Goal: Task Accomplishment & Management: Manage account settings

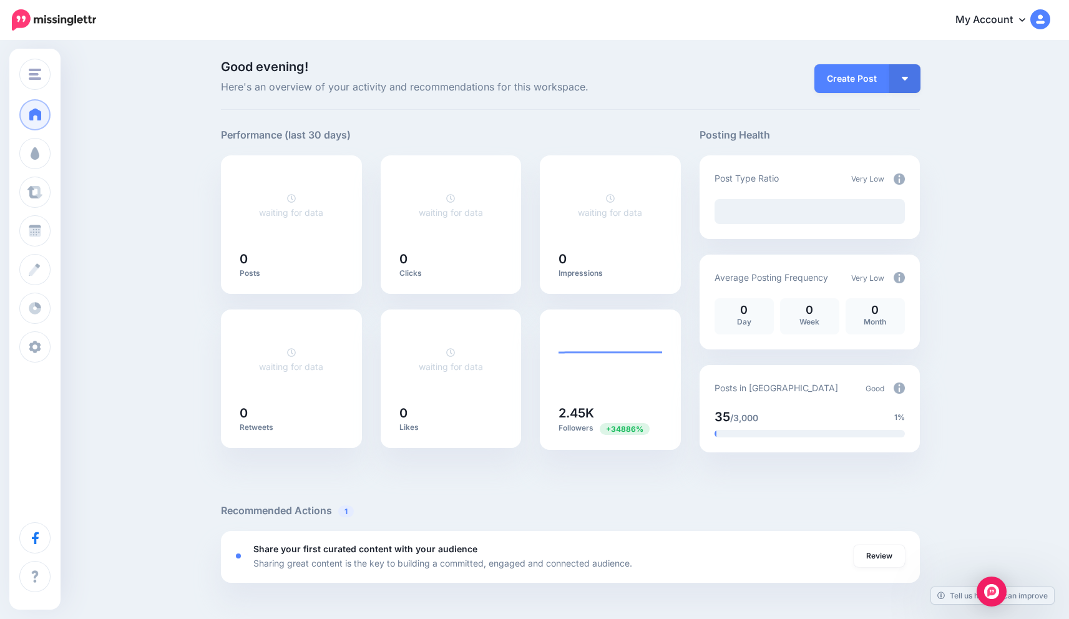
scroll to position [872, 0]
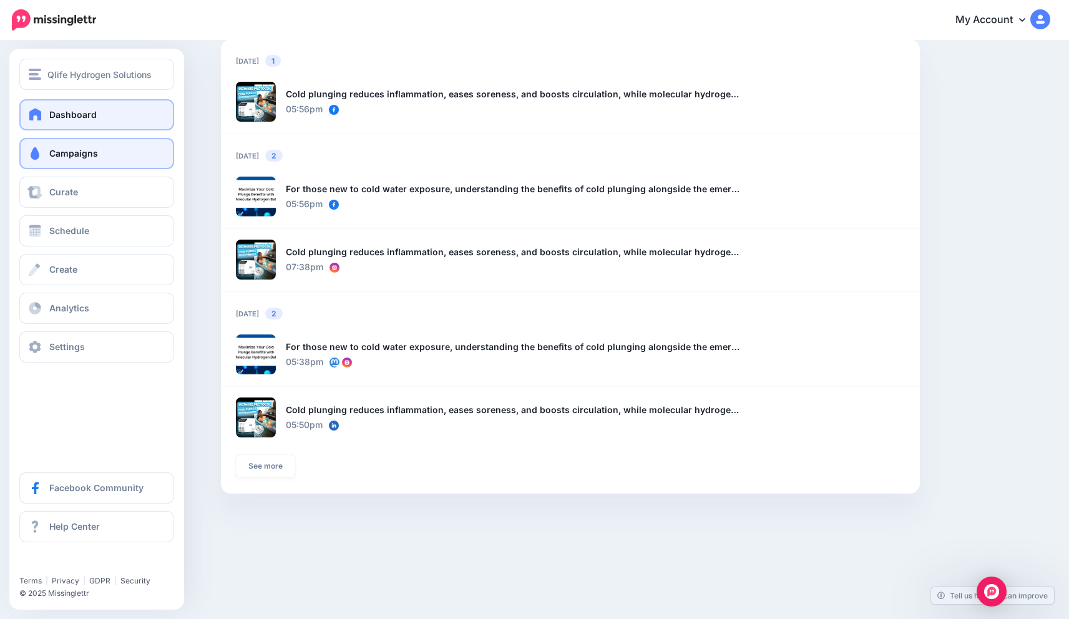
click at [61, 148] on link "Campaigns" at bounding box center [96, 153] width 155 height 31
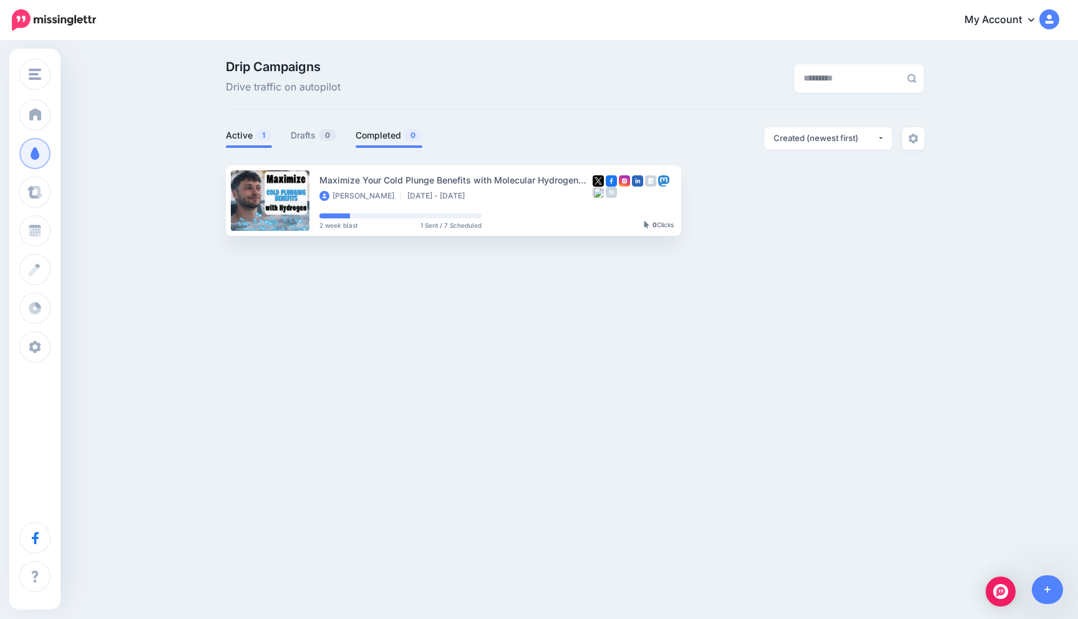
click at [363, 140] on link "Completed 0" at bounding box center [389, 135] width 67 height 15
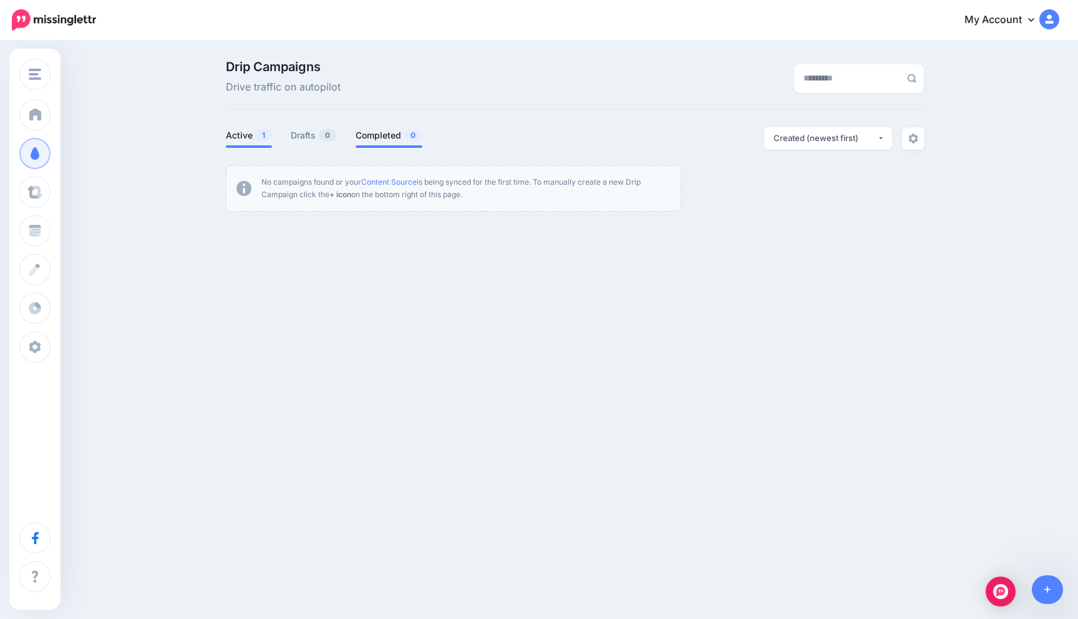
click at [233, 134] on link "Active 1" at bounding box center [249, 135] width 46 height 15
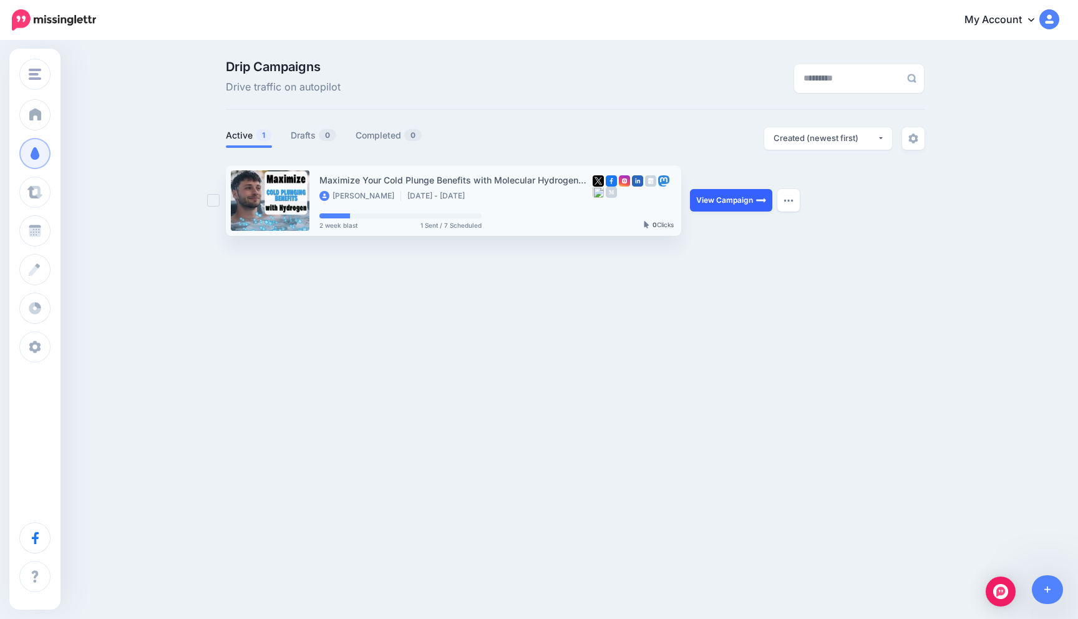
click at [691, 202] on link "View Campaign" at bounding box center [731, 200] width 82 height 22
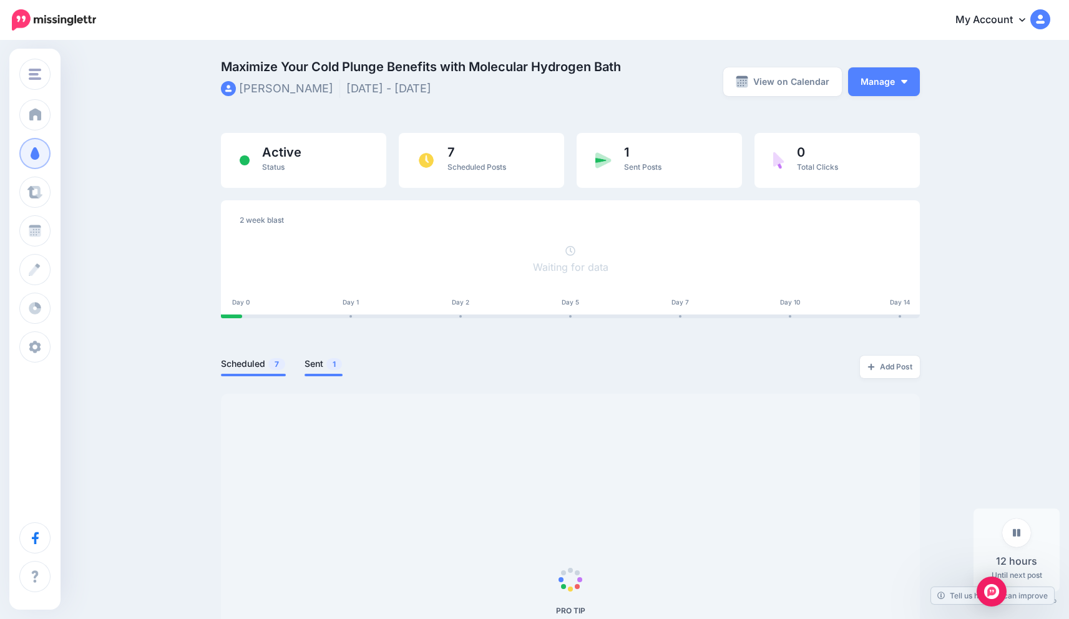
click at [335, 369] on link "Sent 1" at bounding box center [323, 363] width 38 height 15
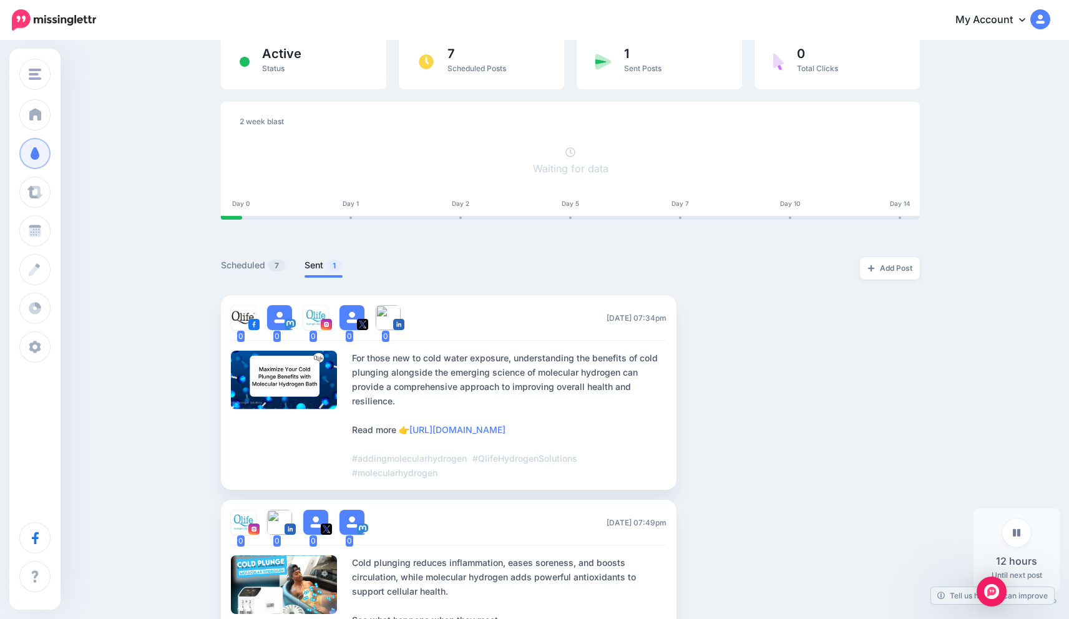
scroll to position [94, 0]
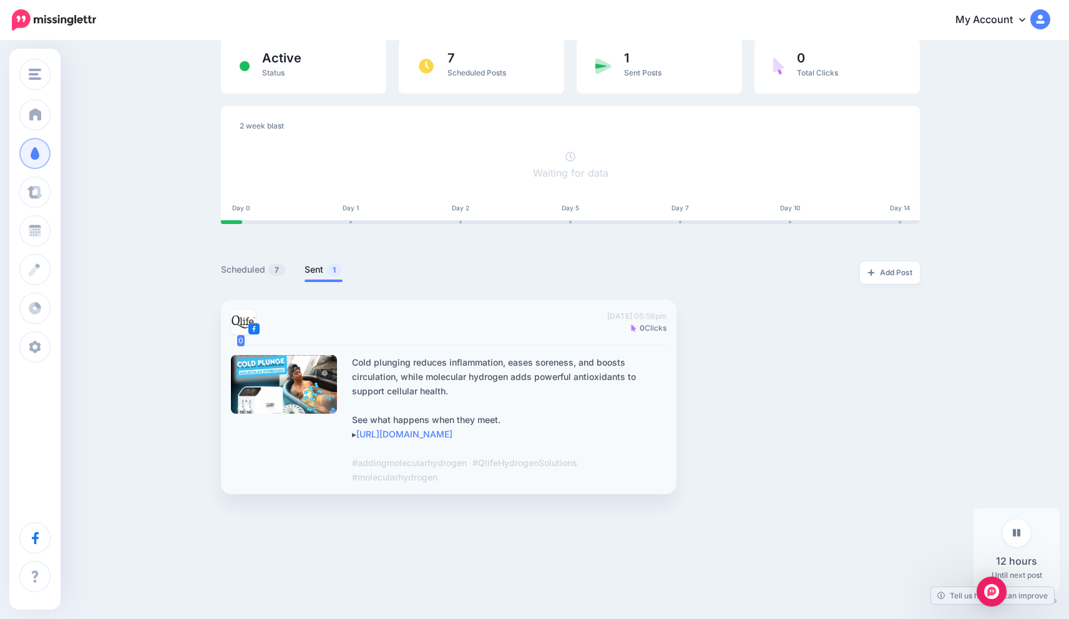
click at [420, 365] on div "Cold plunging reduces inflammation, eases soreness, and boosts circulation, whi…" at bounding box center [509, 419] width 314 height 129
click at [285, 270] on span "7" at bounding box center [276, 270] width 17 height 12
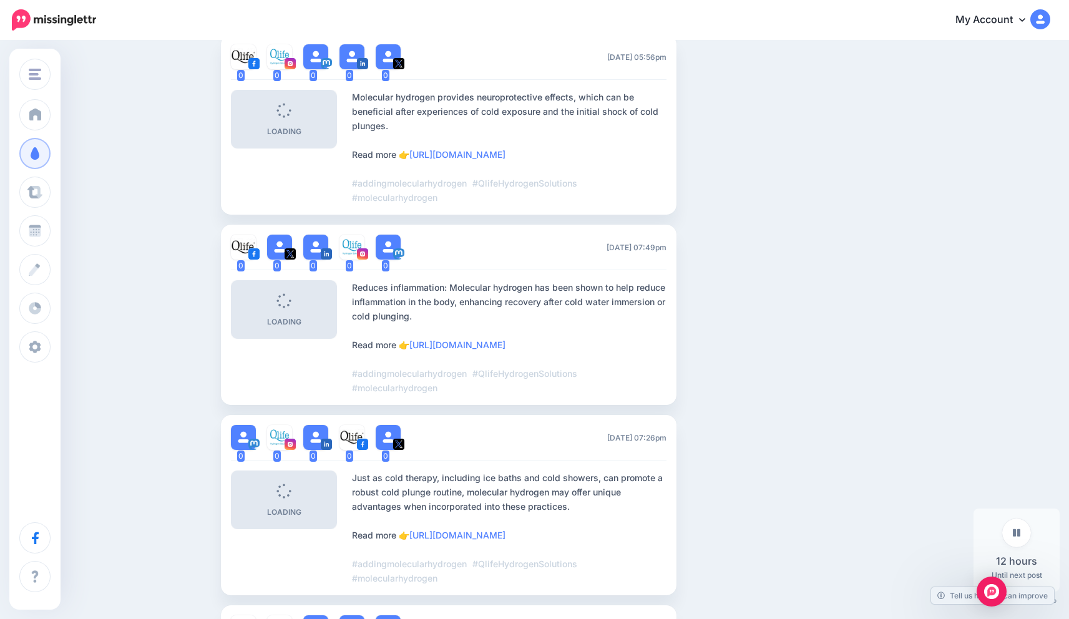
scroll to position [1207, 0]
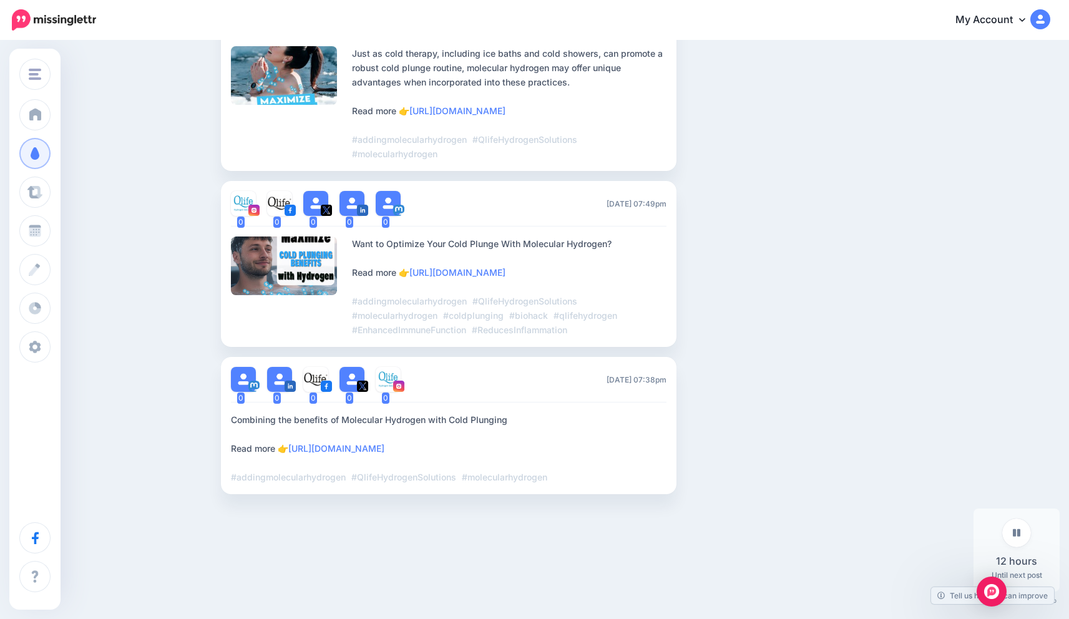
drag, startPoint x: 153, startPoint y: 255, endPoint x: 156, endPoint y: 247, distance: 8.5
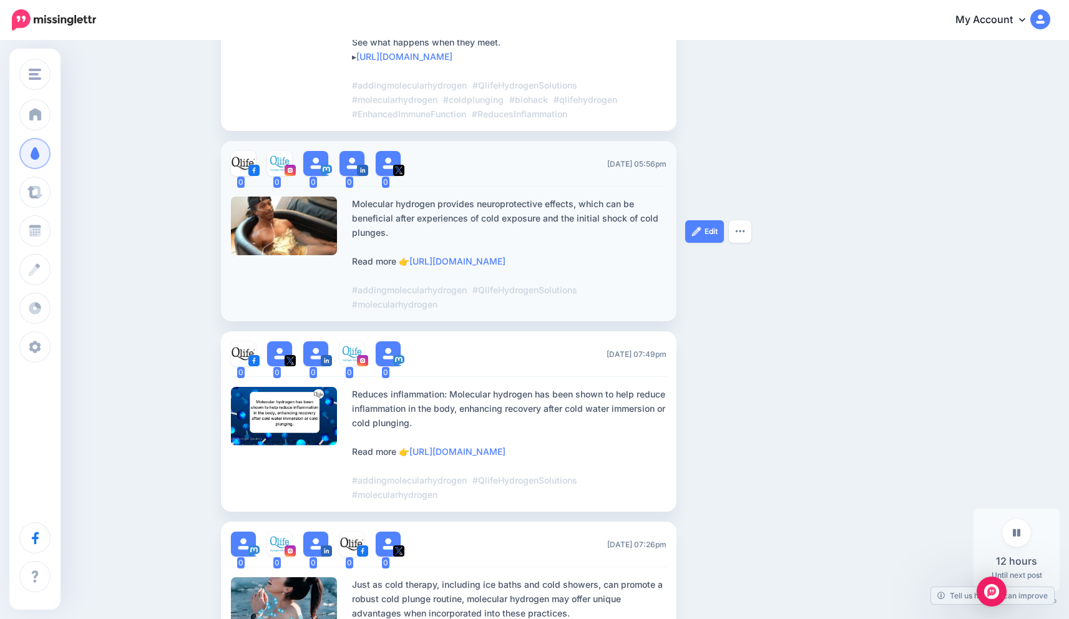
scroll to position [570, 0]
